Goal: Task Accomplishment & Management: Manage account settings

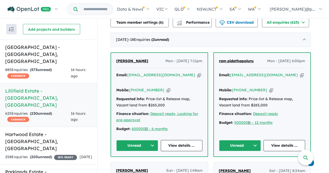
scroll to position [199, 0]
click at [167, 88] on icon "button" at bounding box center [169, 90] width 4 height 5
click at [197, 73] on icon "button" at bounding box center [199, 75] width 4 height 5
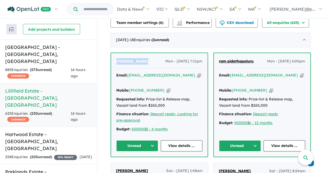
drag, startPoint x: 147, startPoint y: 61, endPoint x: 118, endPoint y: 59, distance: 29.8
click at [118, 59] on div "Calex Cadaoas Mon - 25/08/2025, 7:11pm" at bounding box center [159, 63] width 86 height 10
copy span "[PERSON_NAME]"
click at [197, 140] on link "View details ..." at bounding box center [182, 145] width 42 height 11
click at [144, 140] on button "Unread" at bounding box center [137, 145] width 42 height 11
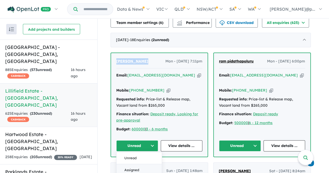
click at [138, 164] on button "Assigned" at bounding box center [139, 170] width 45 height 12
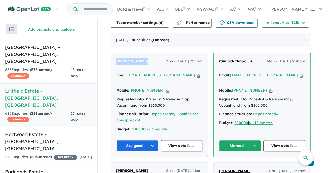
click at [269, 89] on icon "button" at bounding box center [271, 90] width 4 height 5
copy span "[PERSON_NAME]"
click at [282, 140] on link "View details ..." at bounding box center [285, 145] width 42 height 11
click at [246, 140] on button "Unread" at bounding box center [240, 145] width 42 height 11
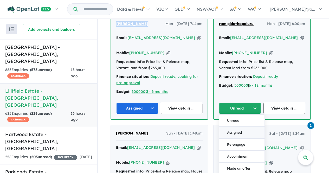
click at [238, 126] on button "Assigned" at bounding box center [241, 132] width 45 height 12
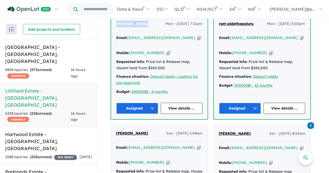
scroll to position [214, 0]
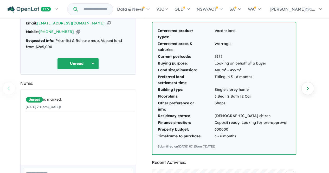
scroll to position [39, 0]
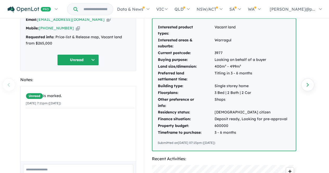
drag, startPoint x: 227, startPoint y: 141, endPoint x: 157, endPoint y: 26, distance: 134.9
click at [157, 26] on div "Interested product types: Vacant land Interested areas & suburbs: Warragul Curr…" at bounding box center [223, 85] width 143 height 132
copy div "Interested product types: Vacant land Interested areas & suburbs: Warragul Curr…"
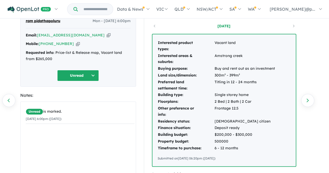
scroll to position [30, 0]
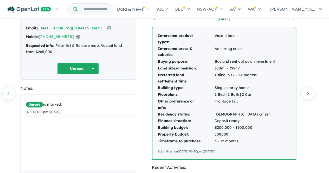
drag, startPoint x: 226, startPoint y: 153, endPoint x: 156, endPoint y: 35, distance: 137.2
click at [156, 35] on div "Interested product types: Vacant land Interested areas & suburbs: Amstrong cree…" at bounding box center [223, 93] width 143 height 132
copy div "Interested product types: Vacant land Interested areas & suburbs: Amstrong cree…"
